Goal: Navigation & Orientation: Go to known website

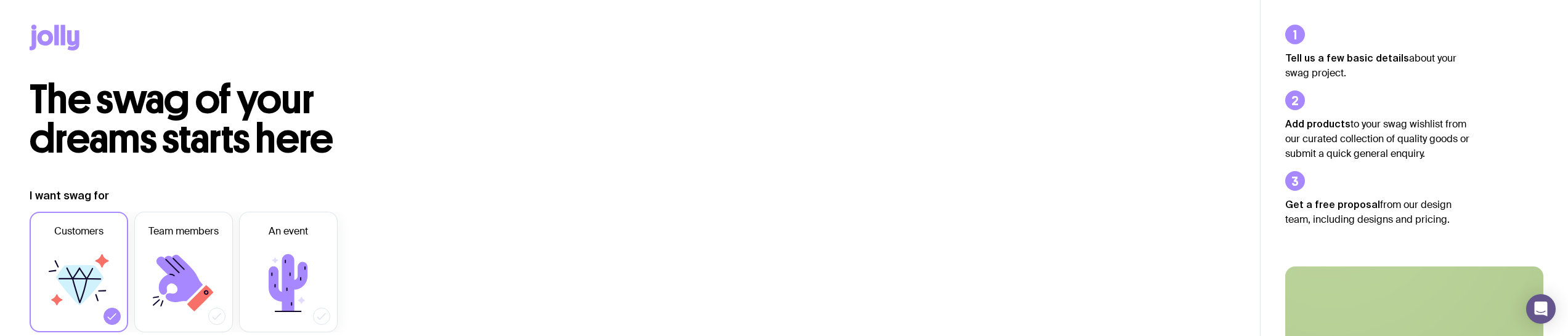
click at [57, 36] on icon at bounding box center [56, 34] width 4 height 21
